Goal: Information Seeking & Learning: Understand process/instructions

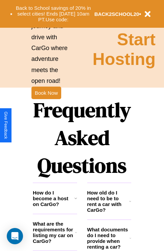
scroll to position [821, 0]
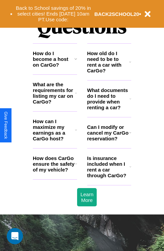
click at [76, 96] on icon at bounding box center [76, 92] width 2 height 5
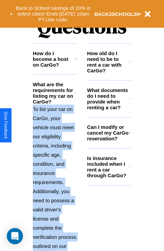
click at [76, 96] on icon at bounding box center [76, 92] width 2 height 5
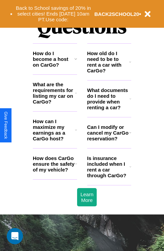
click at [76, 62] on icon at bounding box center [76, 58] width 3 height 5
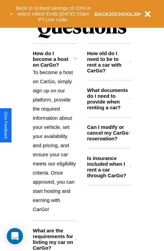
click at [109, 110] on h3 "What documents do I need to provide when renting a car?" at bounding box center [108, 98] width 43 height 23
click at [109, 142] on h3 "Can I modify or cancel my CarGo reservation?" at bounding box center [108, 132] width 42 height 17
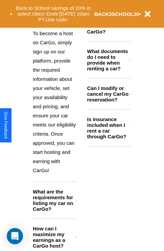
click at [76, 240] on icon at bounding box center [76, 237] width 2 height 5
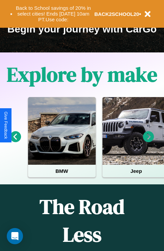
scroll to position [104, 0]
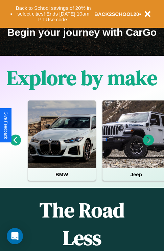
click at [149, 145] on icon at bounding box center [148, 140] width 11 height 11
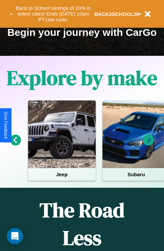
click at [149, 145] on icon at bounding box center [148, 140] width 11 height 11
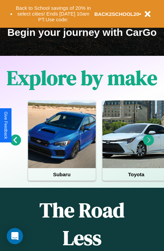
click at [149, 145] on icon at bounding box center [148, 140] width 11 height 11
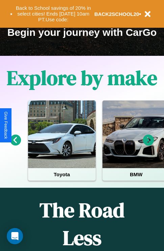
click at [149, 145] on icon at bounding box center [148, 140] width 11 height 11
